Goal: Task Accomplishment & Management: Manage account settings

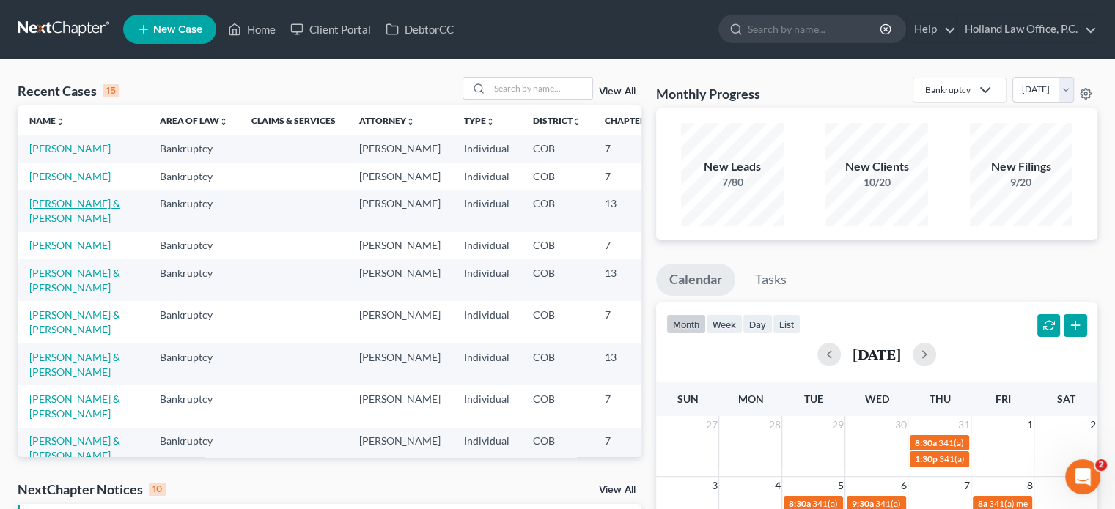
click at [51, 224] on link "[PERSON_NAME] & [PERSON_NAME]" at bounding box center [74, 210] width 91 height 27
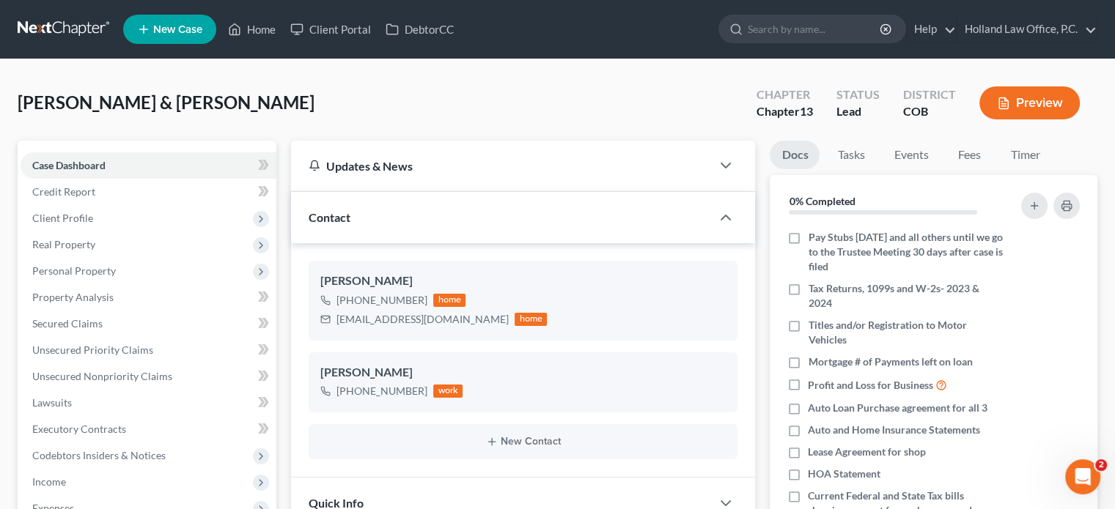
scroll to position [438, 0]
click at [271, 29] on link "Home" at bounding box center [252, 29] width 62 height 26
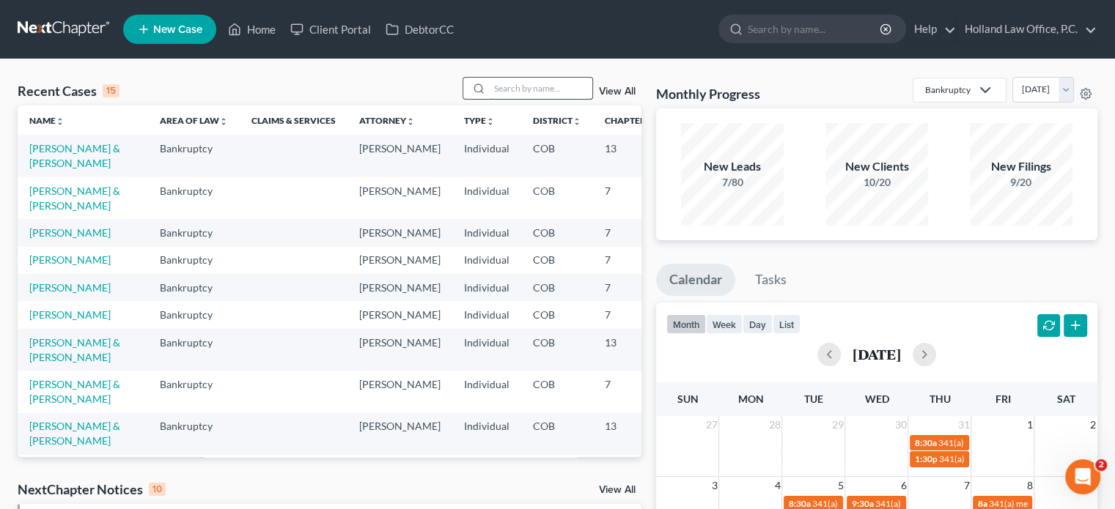
drag, startPoint x: 514, startPoint y: 87, endPoint x: 515, endPoint y: 96, distance: 8.9
click at [515, 96] on input "search" at bounding box center [541, 88] width 103 height 21
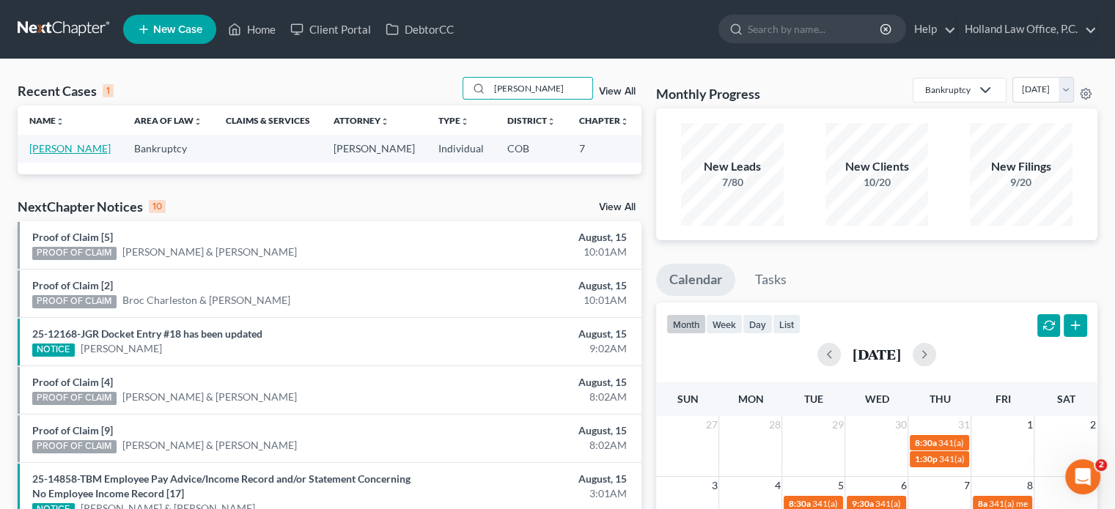
type input "[PERSON_NAME]"
click at [41, 150] on link "[PERSON_NAME]" at bounding box center [69, 148] width 81 height 12
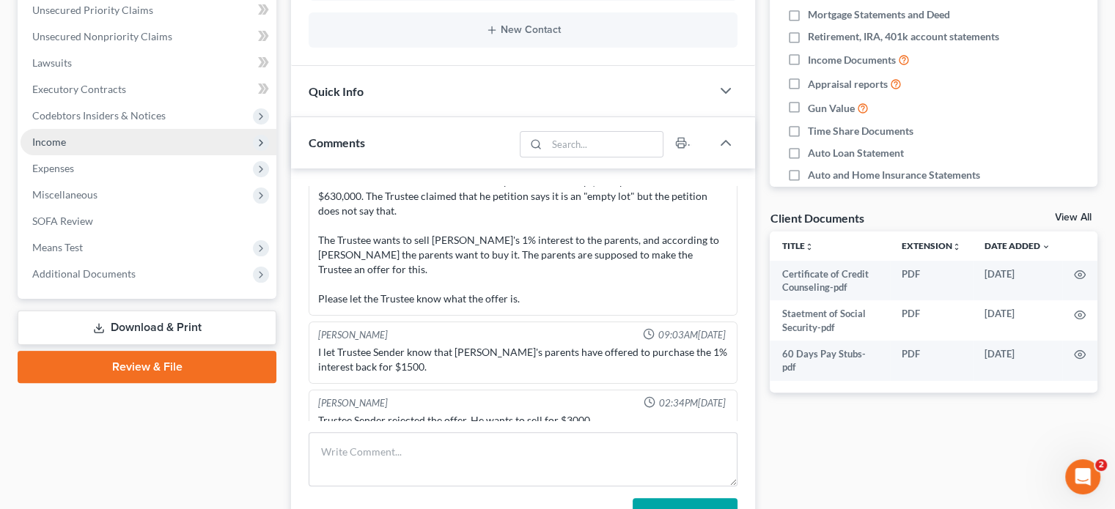
scroll to position [367, 0]
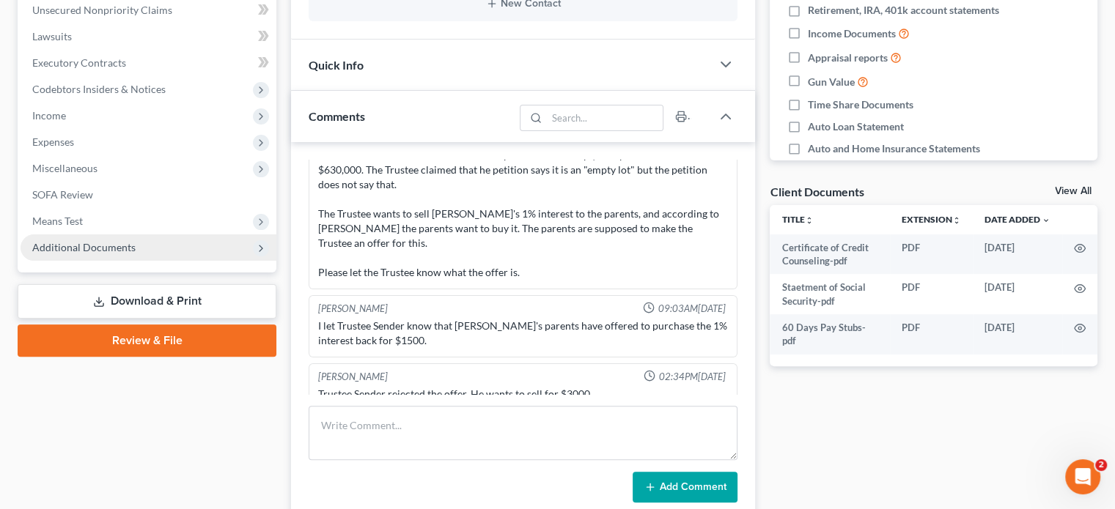
click at [111, 251] on span "Additional Documents" at bounding box center [83, 247] width 103 height 12
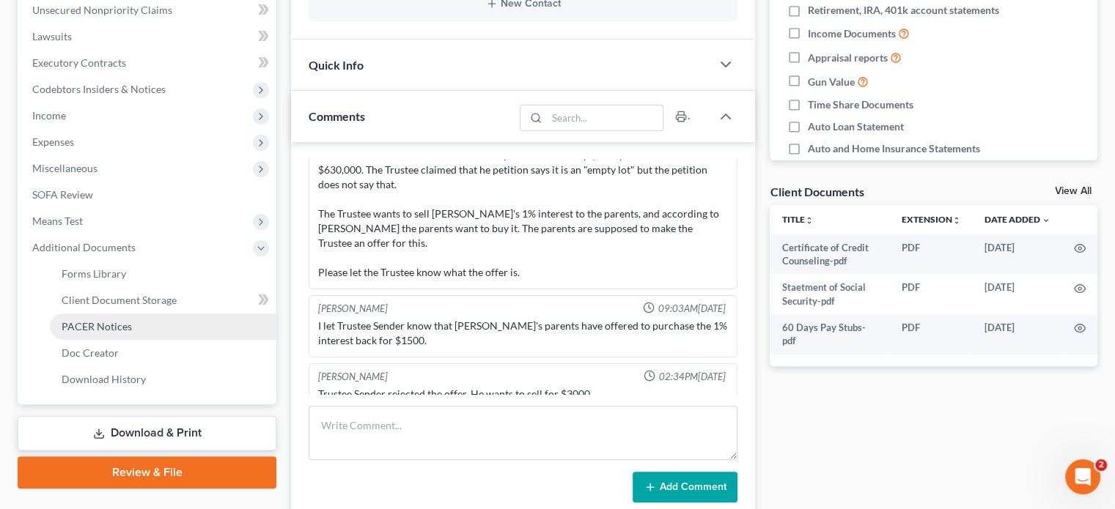
click at [106, 325] on span "PACER Notices" at bounding box center [97, 326] width 70 height 12
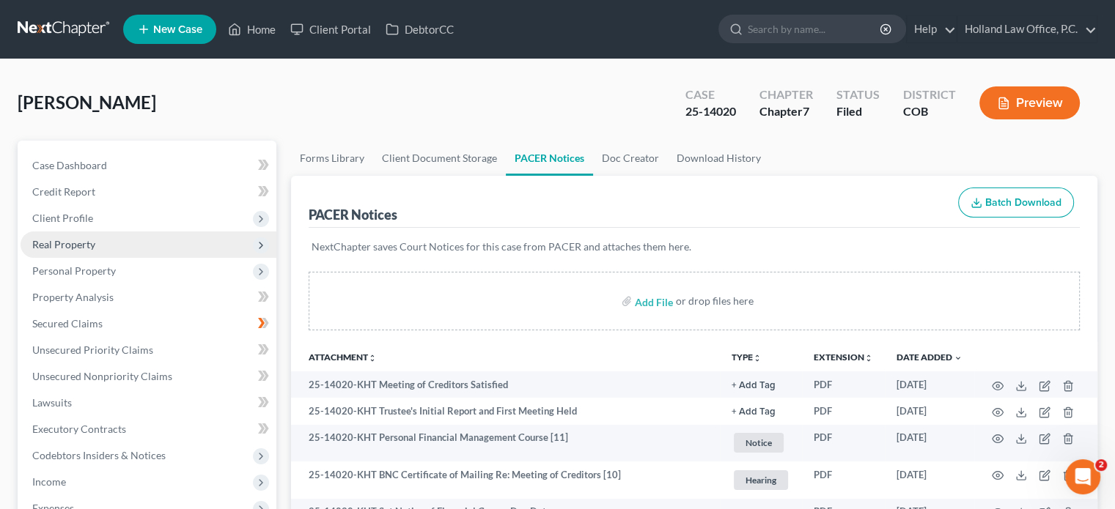
click at [66, 243] on span "Real Property" at bounding box center [63, 244] width 63 height 12
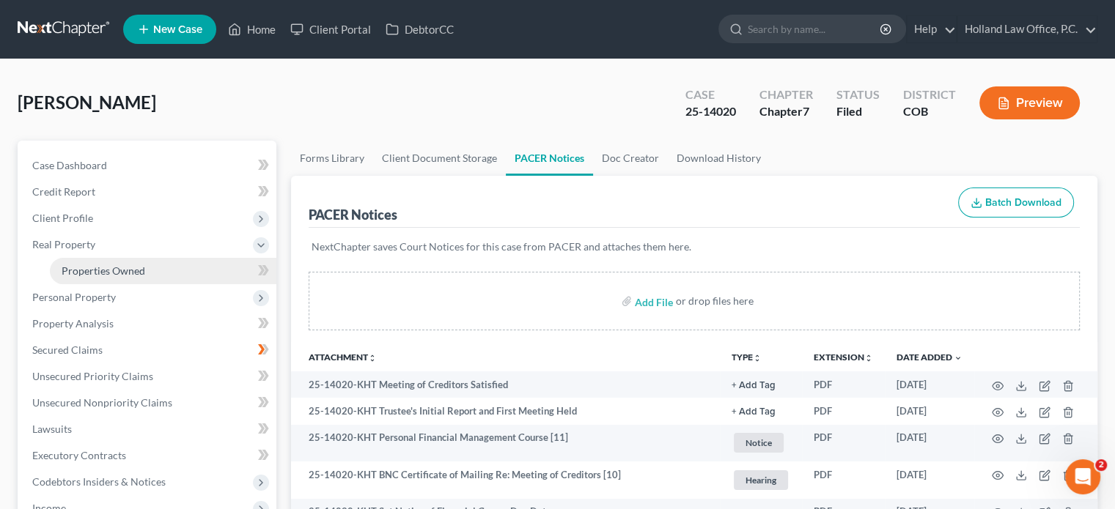
click at [90, 270] on span "Properties Owned" at bounding box center [104, 271] width 84 height 12
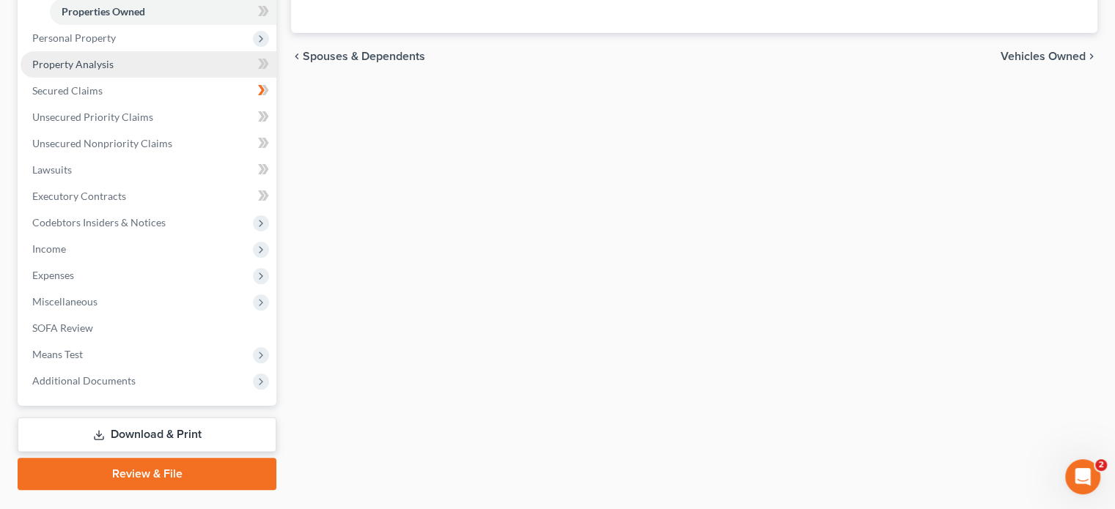
scroll to position [293, 0]
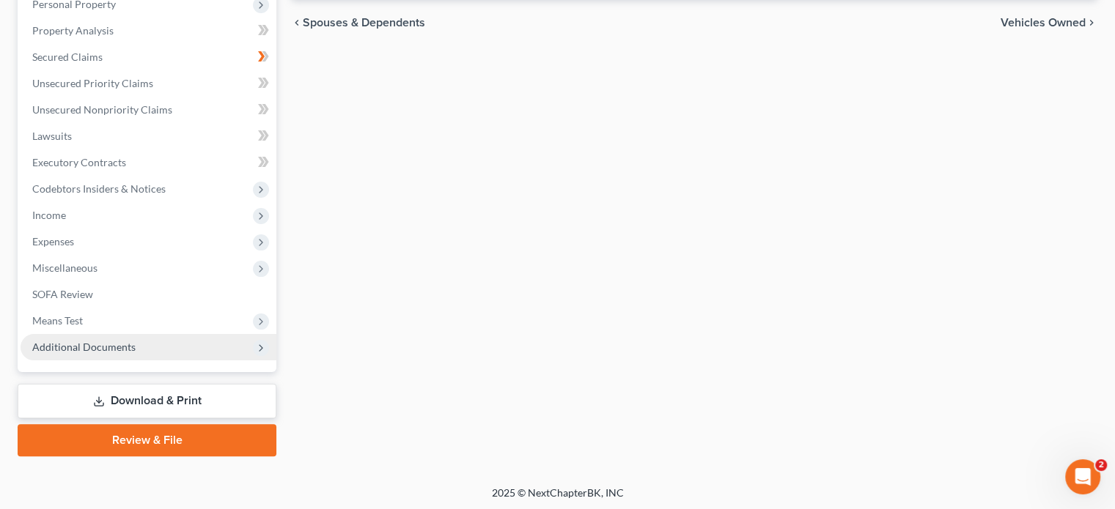
click at [119, 351] on span "Additional Documents" at bounding box center [83, 347] width 103 height 12
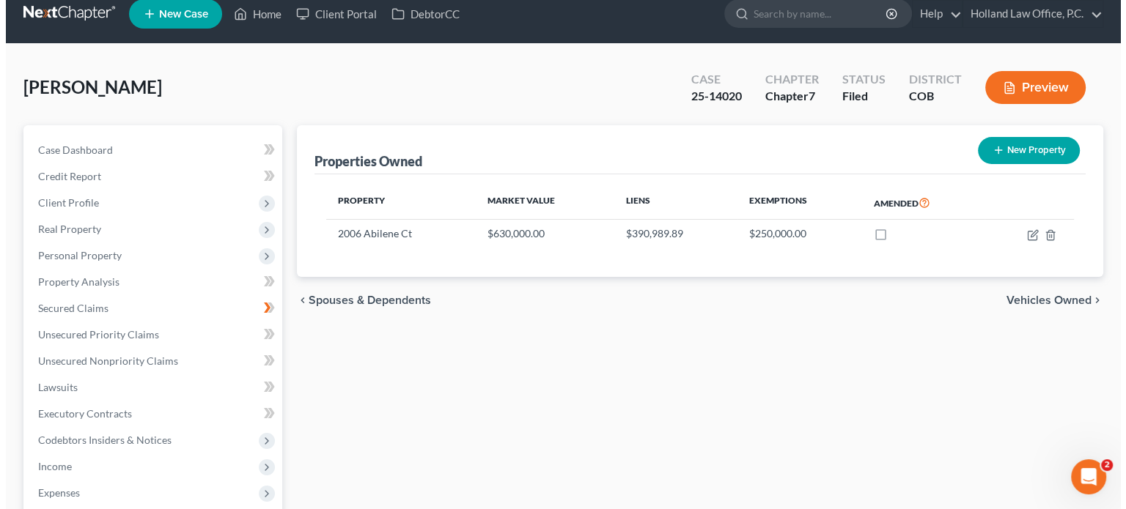
scroll to position [0, 0]
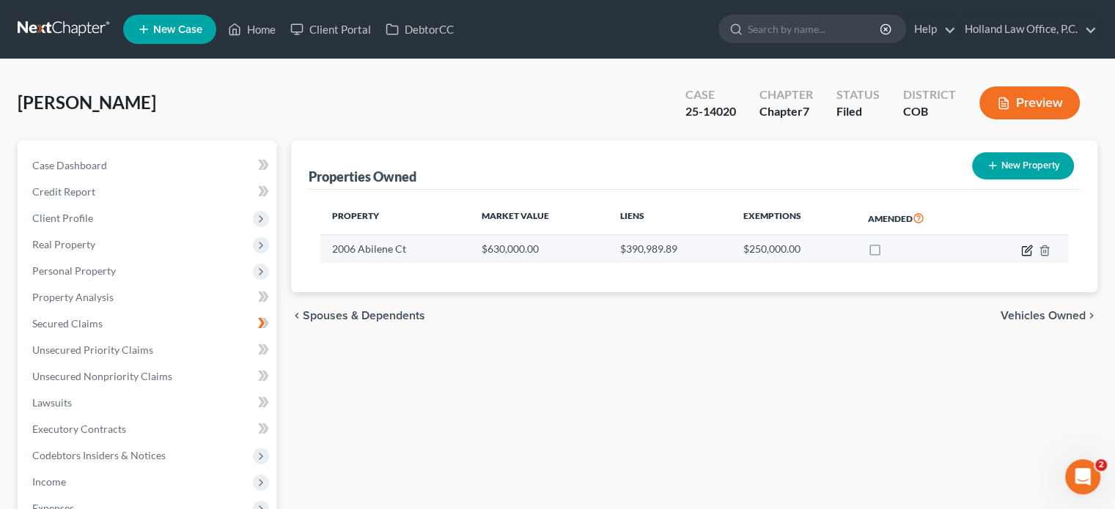
click at [1026, 249] on icon "button" at bounding box center [1028, 249] width 7 height 7
select select "5"
select select "3"
select select "0"
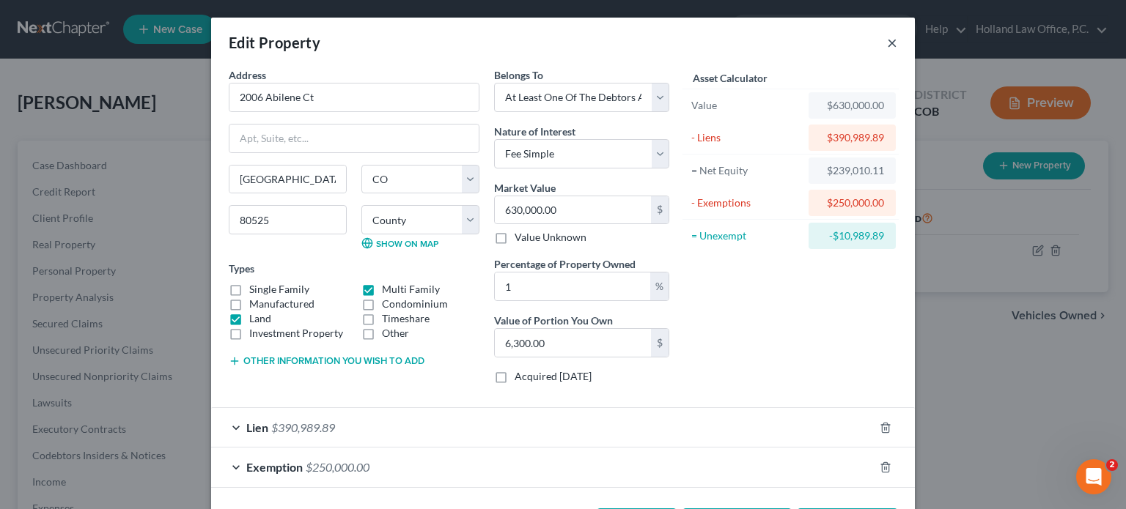
click at [887, 41] on button "×" at bounding box center [892, 43] width 10 height 18
